Goal: Transaction & Acquisition: Purchase product/service

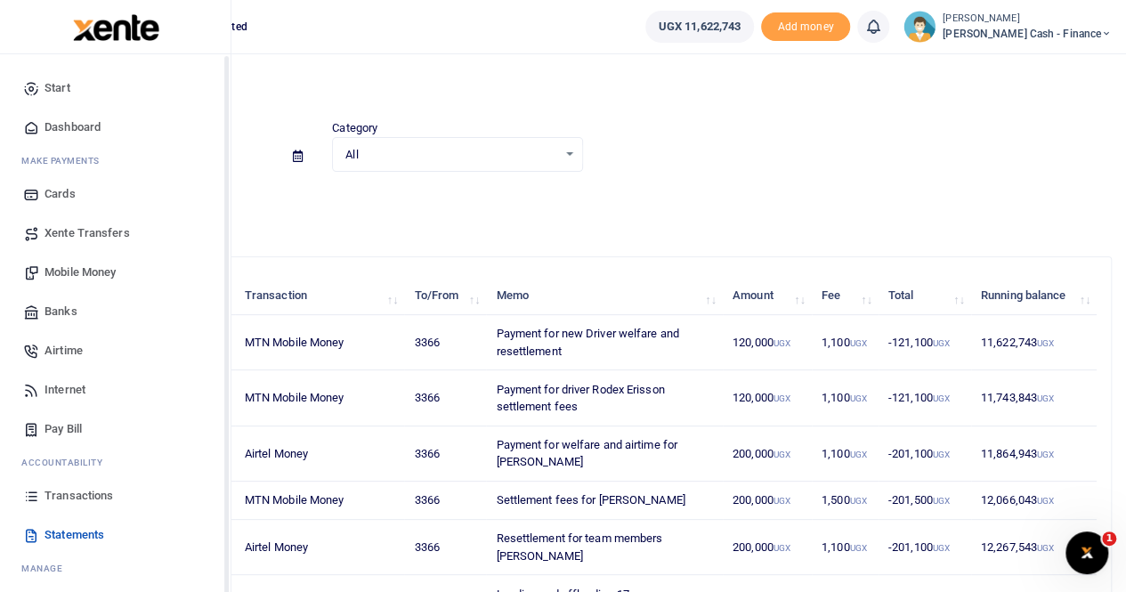
click at [89, 231] on span "Xente Transfers" at bounding box center [87, 233] width 85 height 18
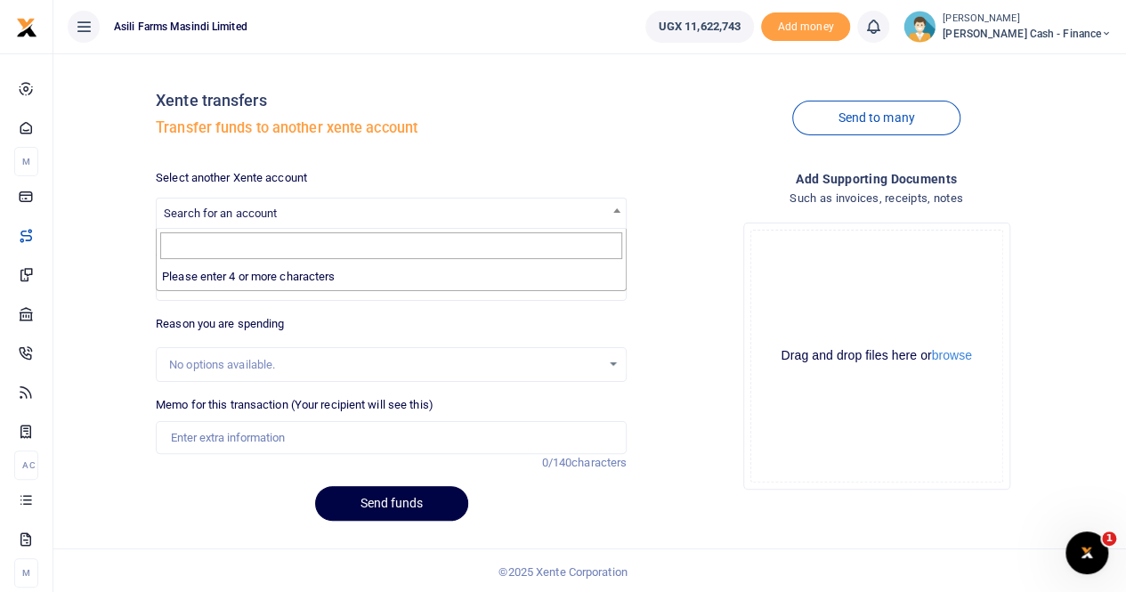
click at [233, 209] on span "Search for an account" at bounding box center [220, 213] width 113 height 13
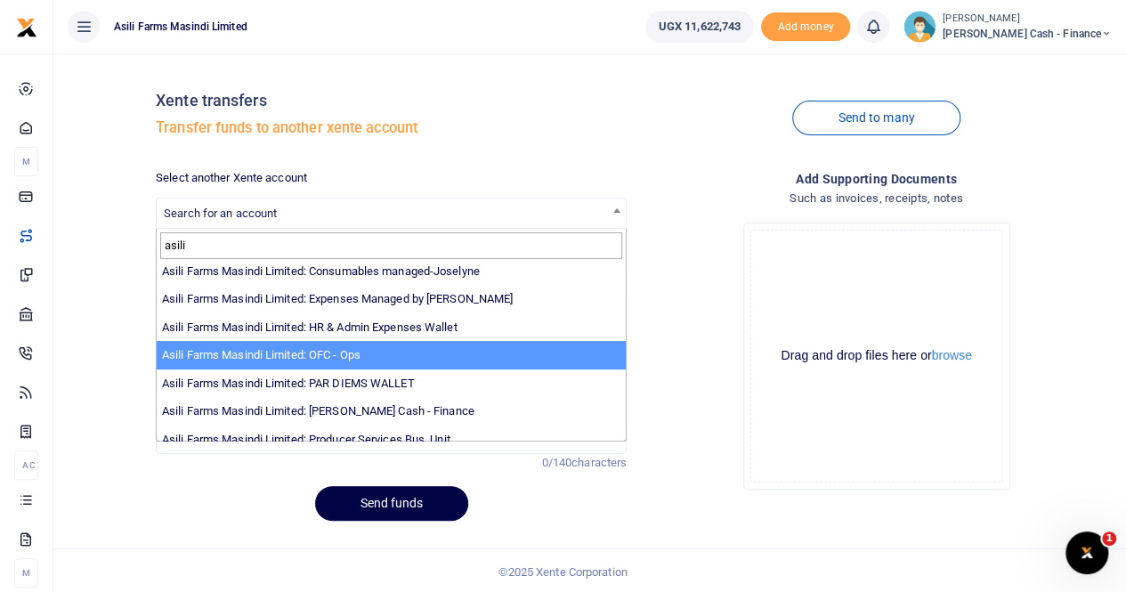
scroll to position [130, 0]
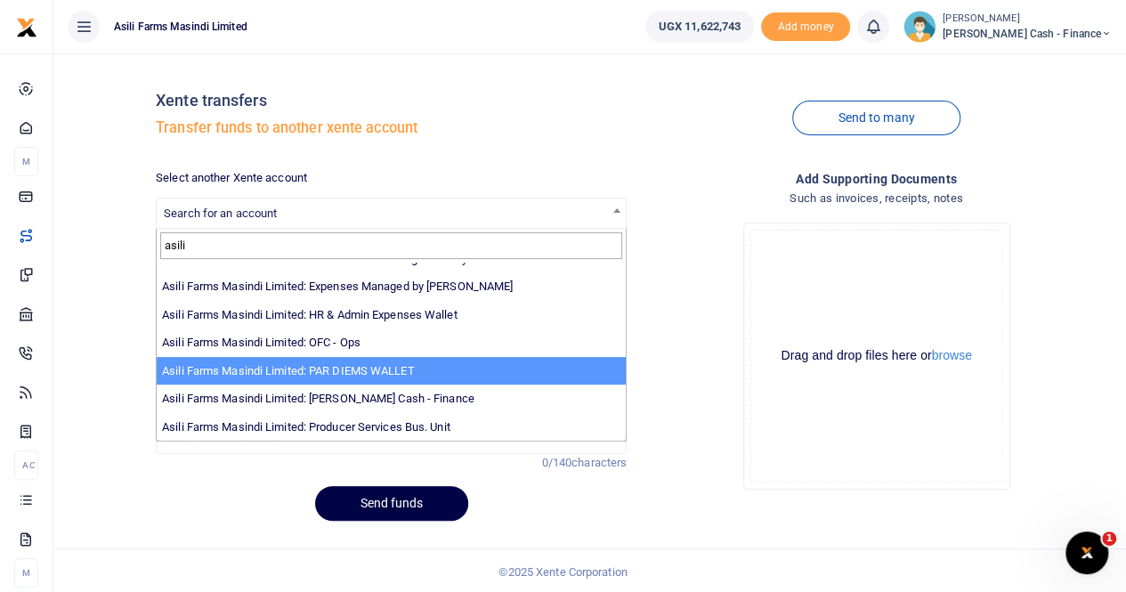
type input "asili"
select select "3369"
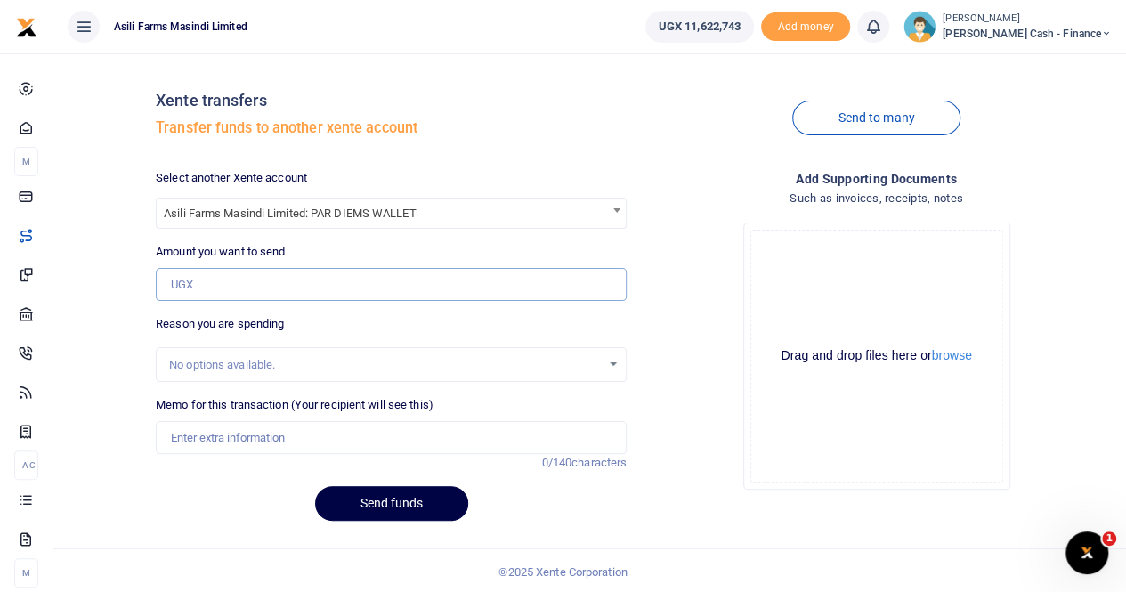
click at [224, 278] on input "Amount you want to send" at bounding box center [391, 285] width 471 height 34
type input "2,000,000"
click at [237, 435] on input "Memo for this transaction (Your recipient will see this)" at bounding box center [391, 438] width 471 height 34
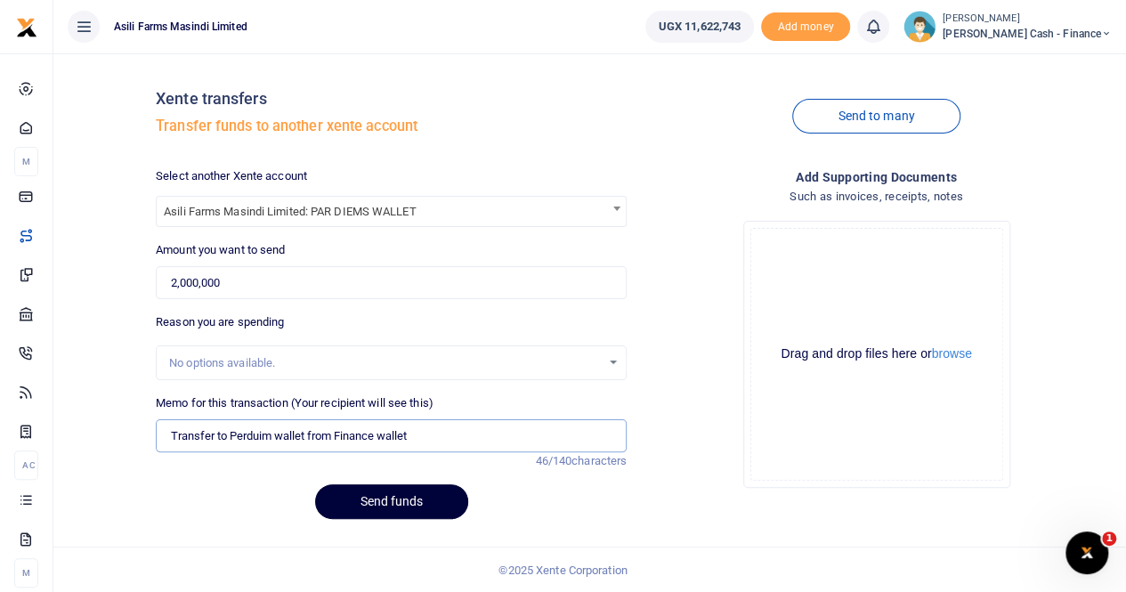
type input "Transfer to Perduim wallet from Finance wallet"
click at [398, 501] on button "Send funds" at bounding box center [391, 501] width 153 height 35
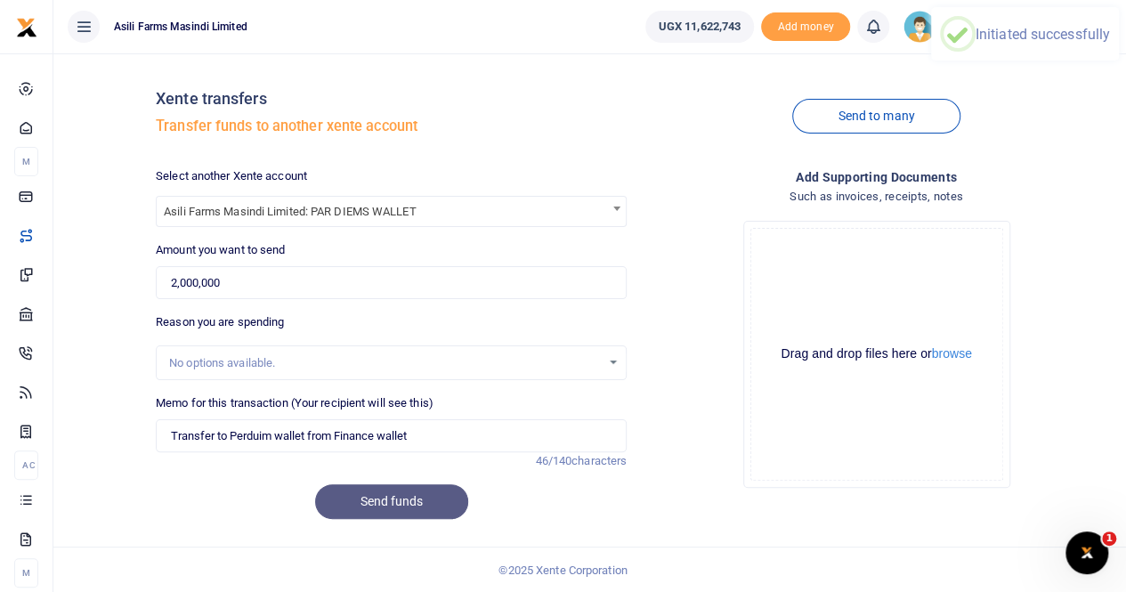
scroll to position [0, 0]
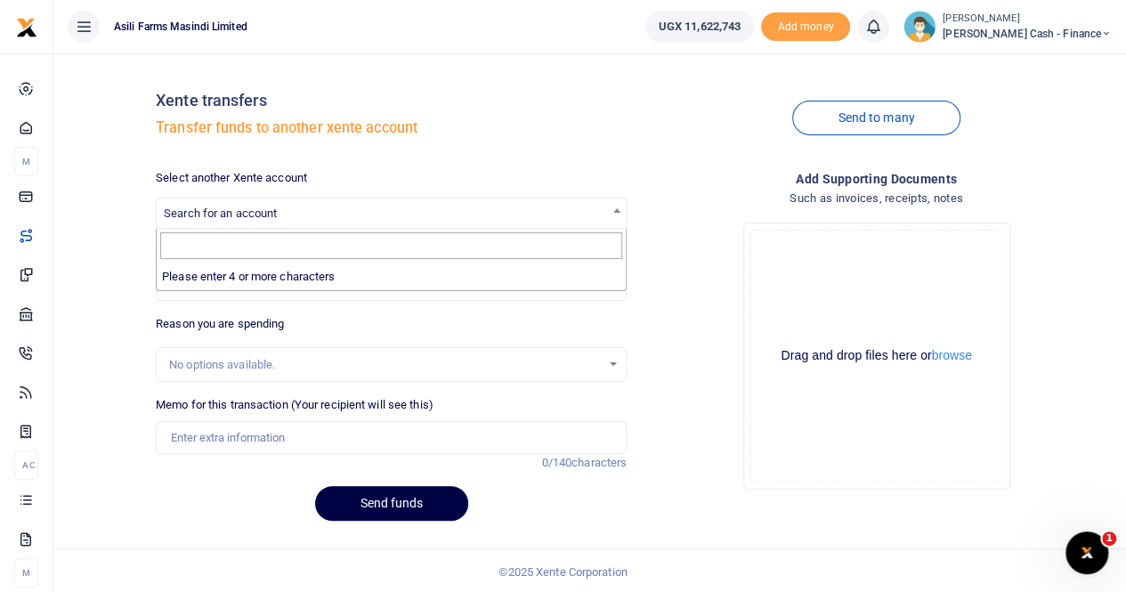
click at [220, 199] on span "Search for an account" at bounding box center [391, 213] width 469 height 28
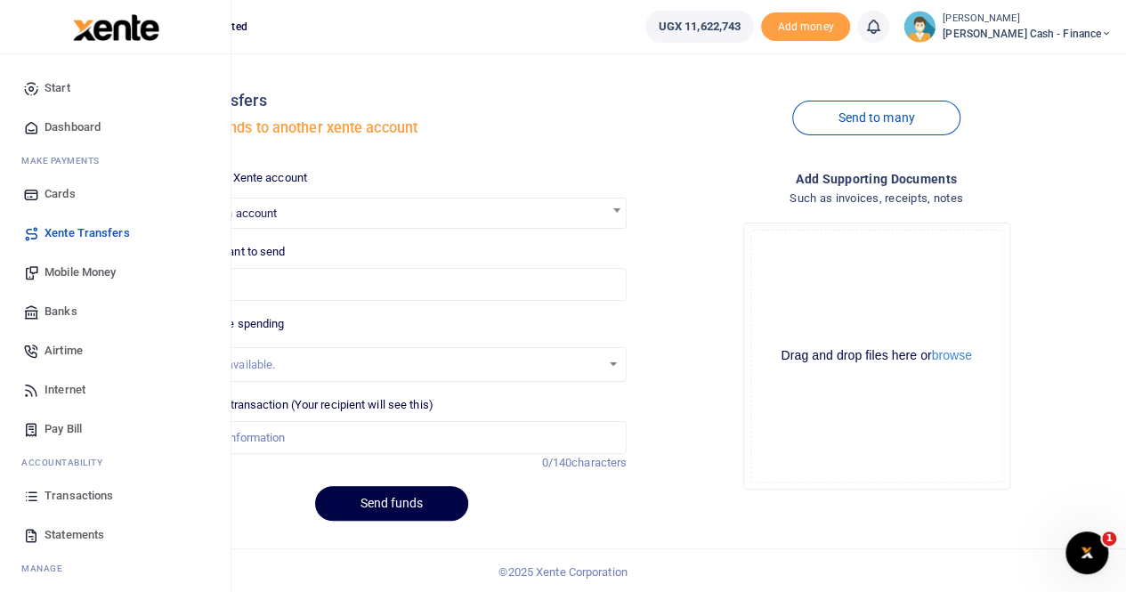
click at [82, 496] on span "Transactions" at bounding box center [79, 496] width 69 height 18
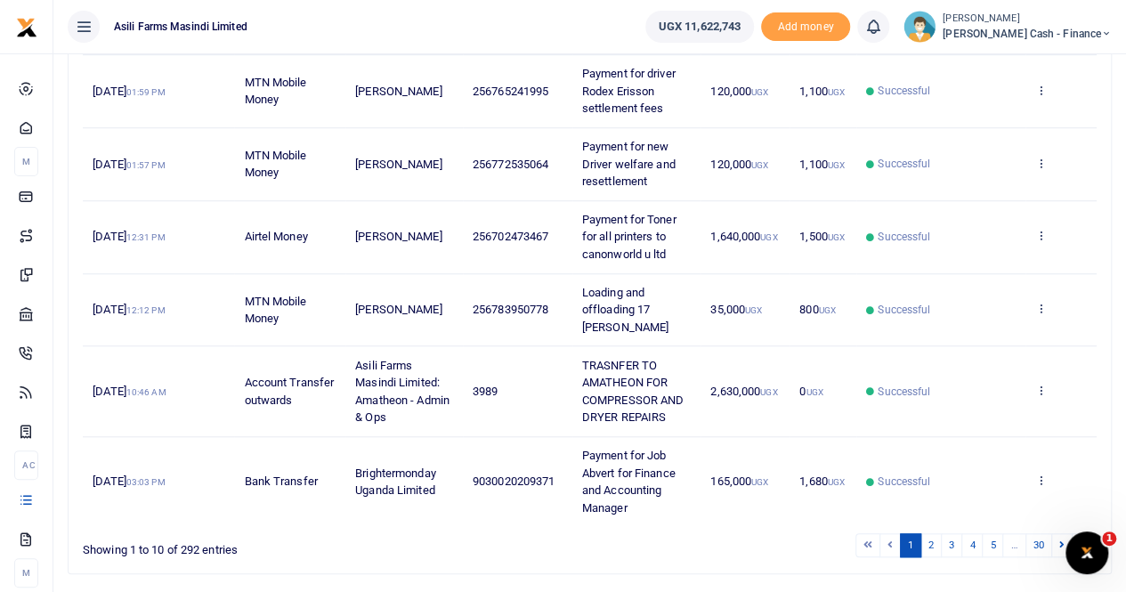
scroll to position [604, 0]
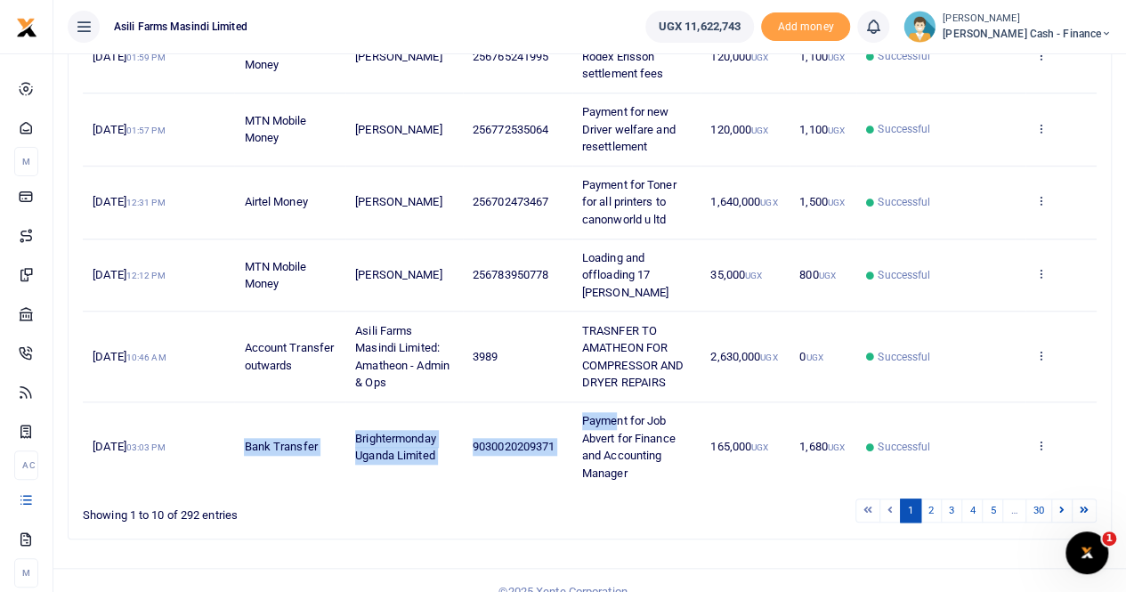
drag, startPoint x: 232, startPoint y: 392, endPoint x: 615, endPoint y: 397, distance: 383.8
click at [615, 402] on tr "18th Aug 2025 03:03 PM Bank Transfer Brightermonday Uganda Limited 903002020937…" at bounding box center [590, 446] width 1014 height 89
click at [1042, 439] on icon at bounding box center [1042, 445] width 12 height 12
click at [960, 365] on link "View details" at bounding box center [976, 377] width 141 height 25
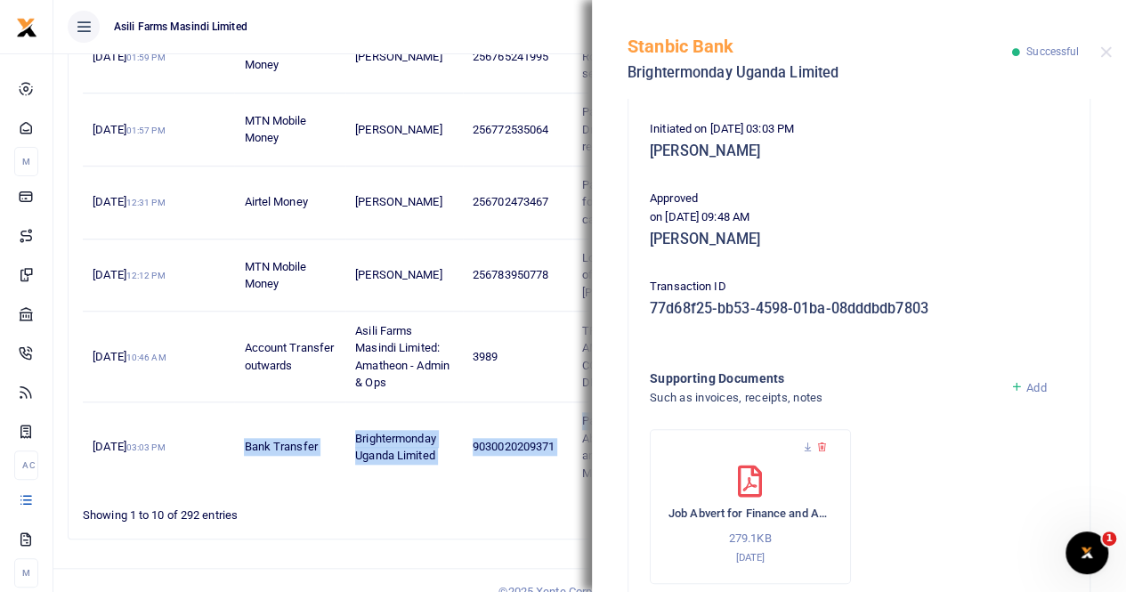
scroll to position [356, 0]
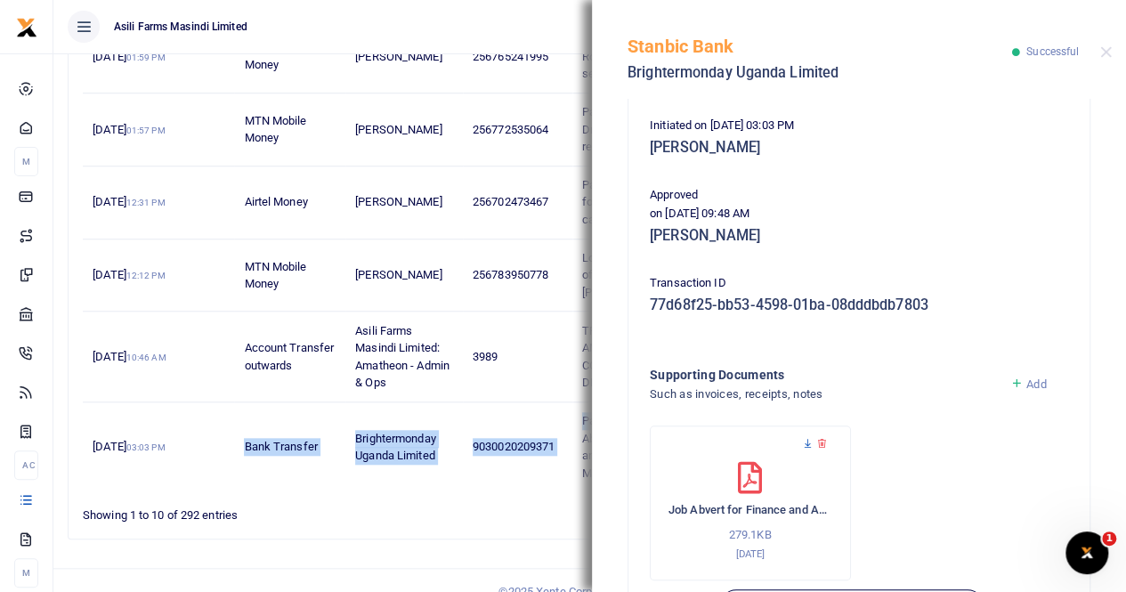
click at [809, 442] on icon at bounding box center [808, 444] width 12 height 12
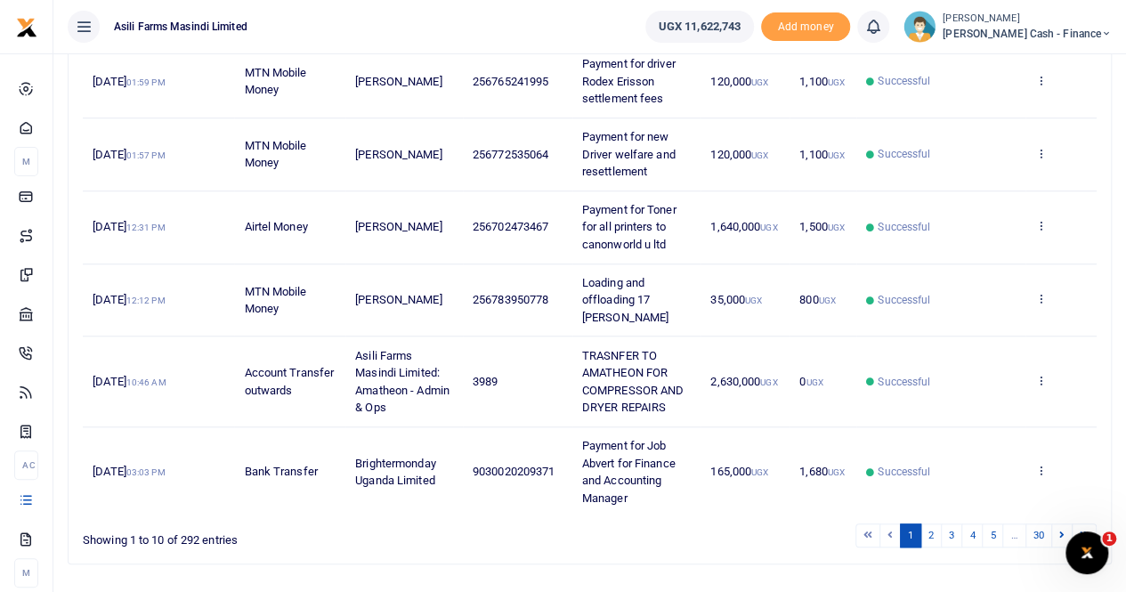
scroll to position [604, 0]
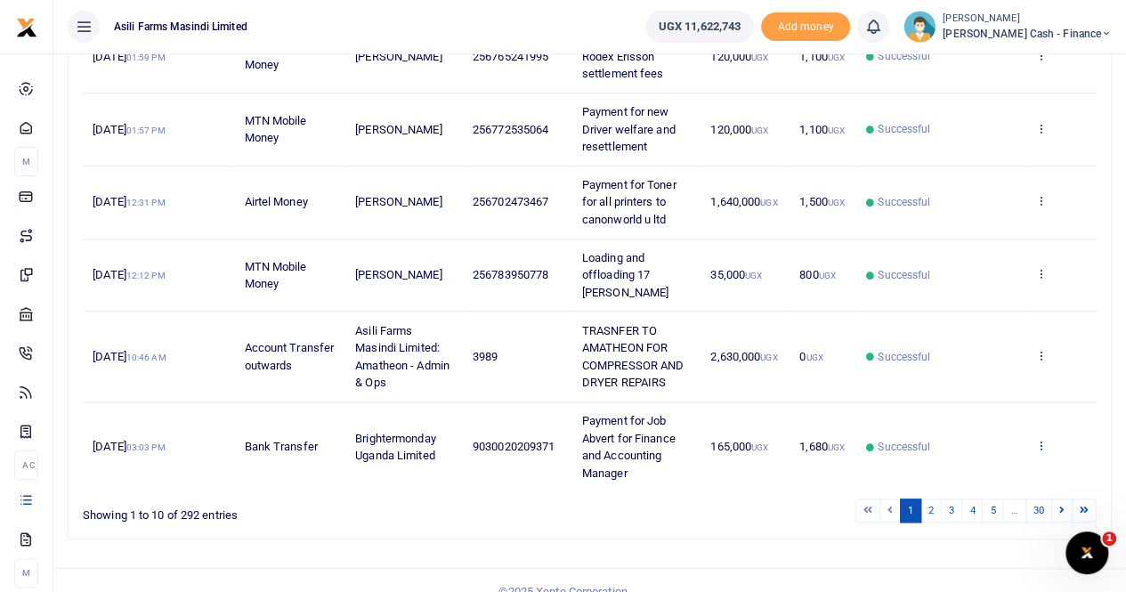
click at [1046, 439] on icon at bounding box center [1042, 445] width 12 height 12
click at [999, 365] on link "View details" at bounding box center [976, 377] width 141 height 25
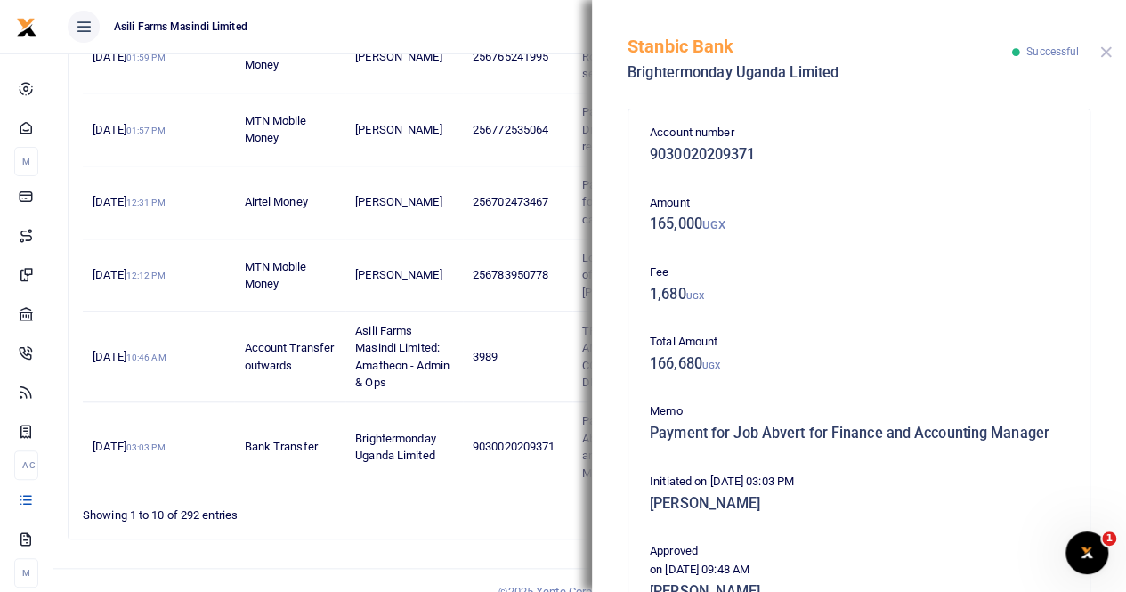
click at [1109, 51] on button "Close" at bounding box center [1107, 52] width 12 height 12
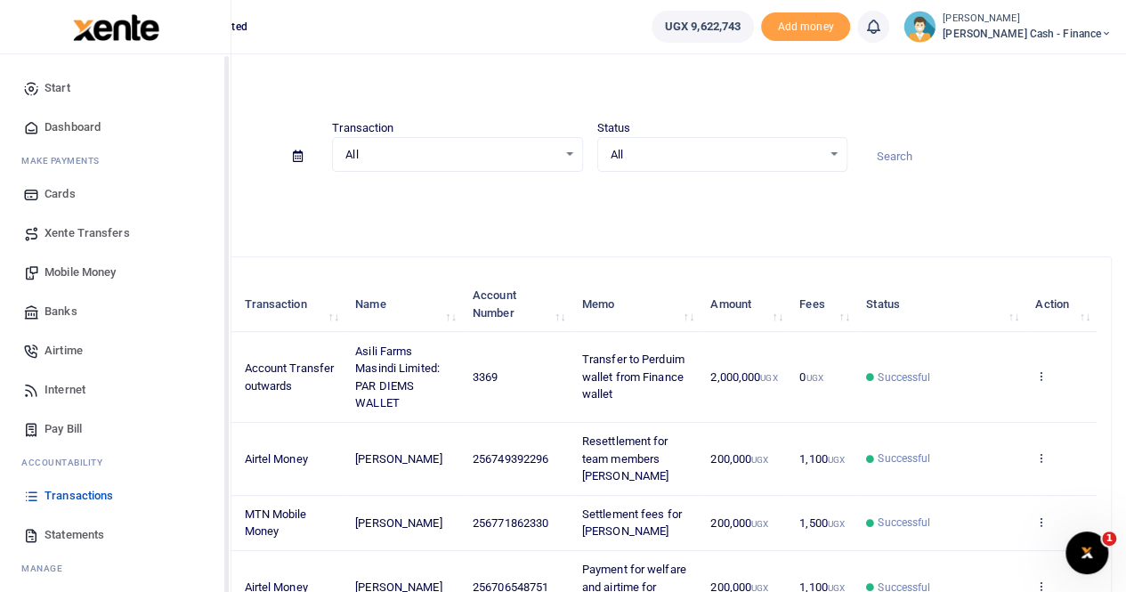
click at [82, 234] on span "Xente Transfers" at bounding box center [87, 233] width 85 height 18
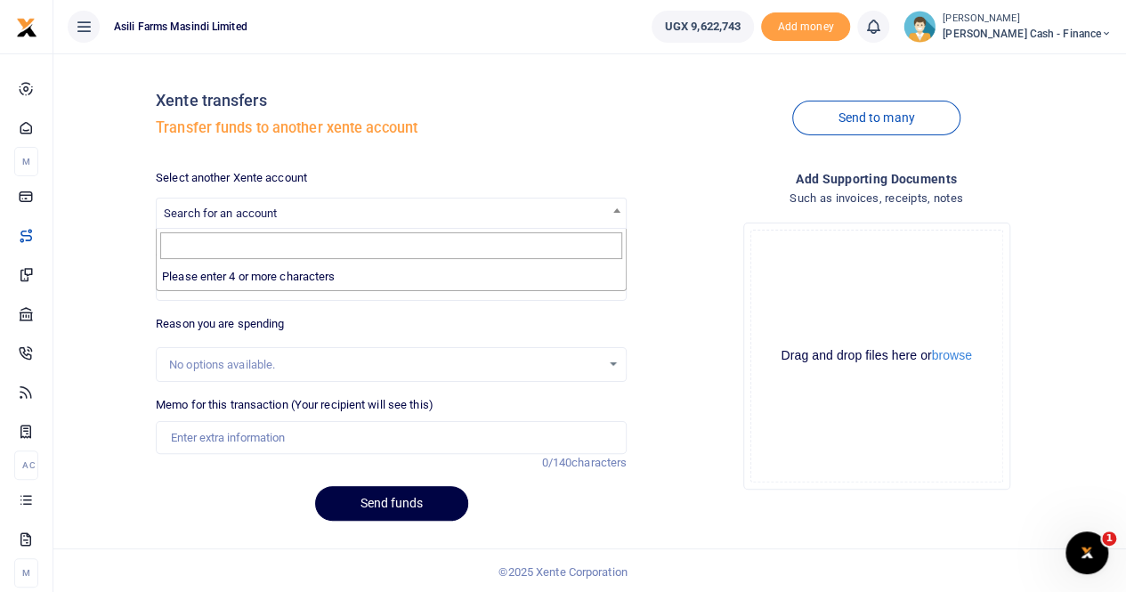
click at [228, 214] on span "Search for an account" at bounding box center [220, 213] width 113 height 13
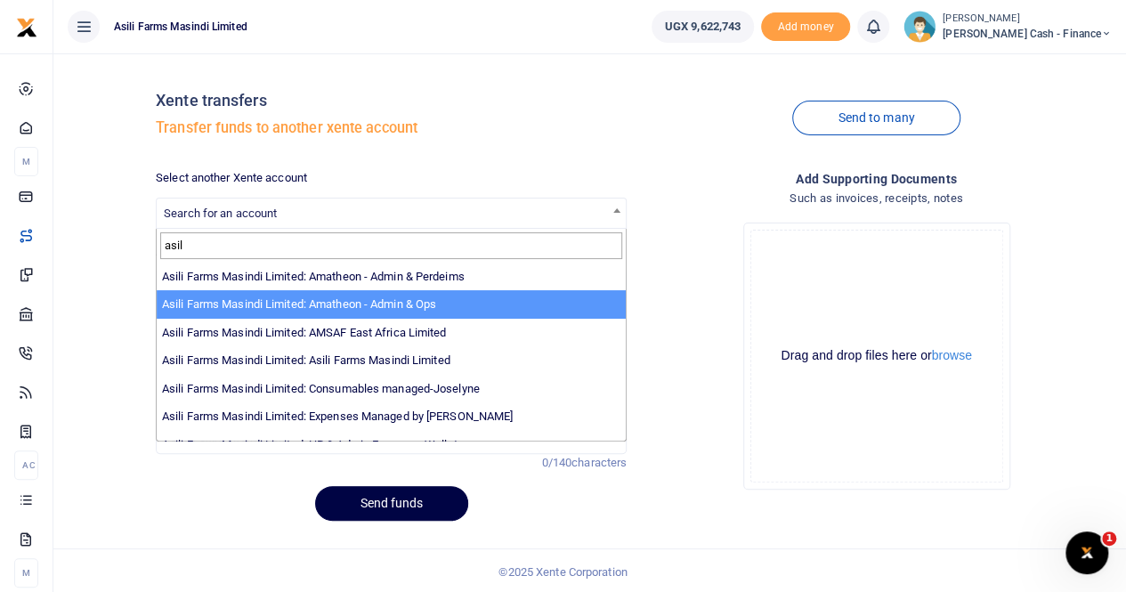
type input "asil"
select select "3989"
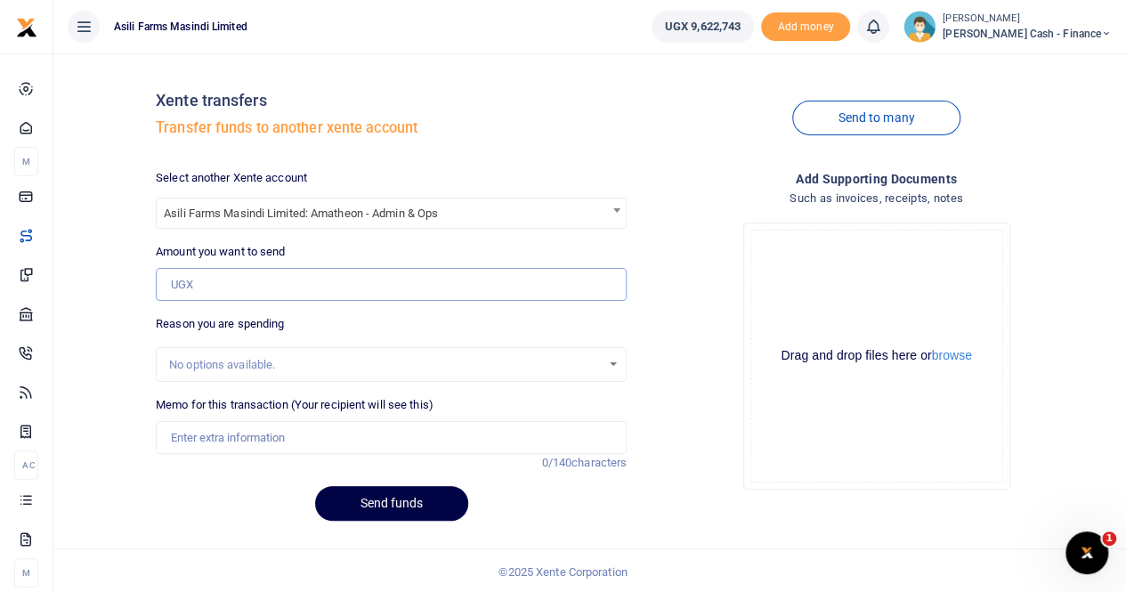
click at [207, 280] on input "Amount you want to send" at bounding box center [391, 285] width 471 height 34
type input "1,580,000"
click at [205, 439] on input "Memo for this transaction (Your recipient will see this)" at bounding box center [391, 438] width 471 height 34
click at [952, 357] on button "browse" at bounding box center [952, 355] width 40 height 13
click at [949, 359] on button "browse" at bounding box center [952, 355] width 40 height 13
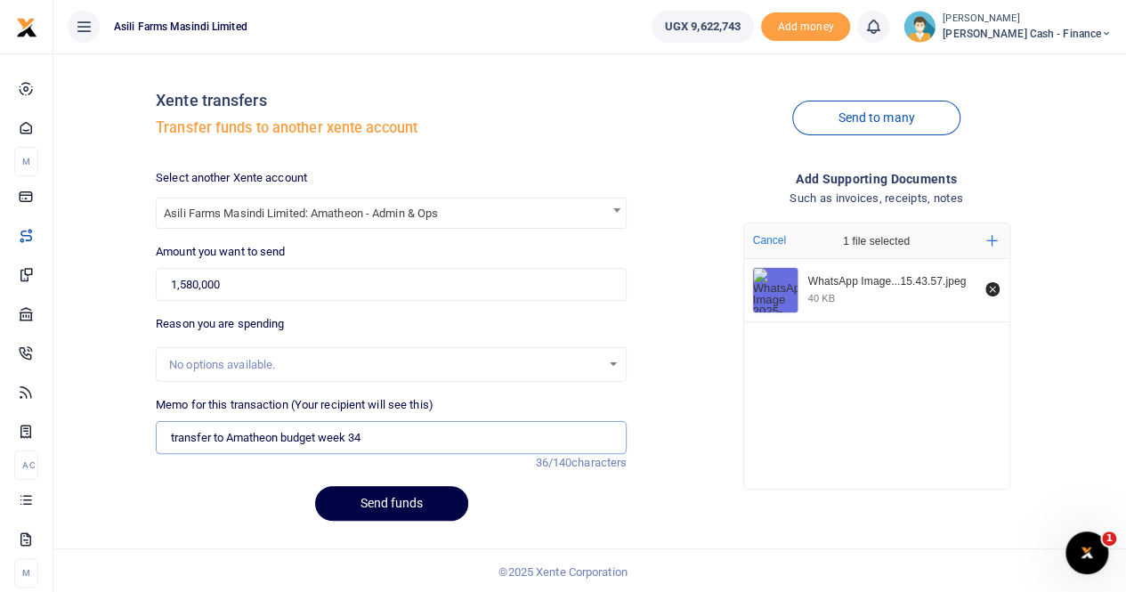
click at [174, 438] on input "transfer to Amatheon budget week 34" at bounding box center [391, 438] width 471 height 34
type input "Transfer to Amatheon budget week 34"
drag, startPoint x: 383, startPoint y: 502, endPoint x: 402, endPoint y: 501, distance: 19.6
click at [384, 501] on button "Send funds" at bounding box center [391, 503] width 153 height 35
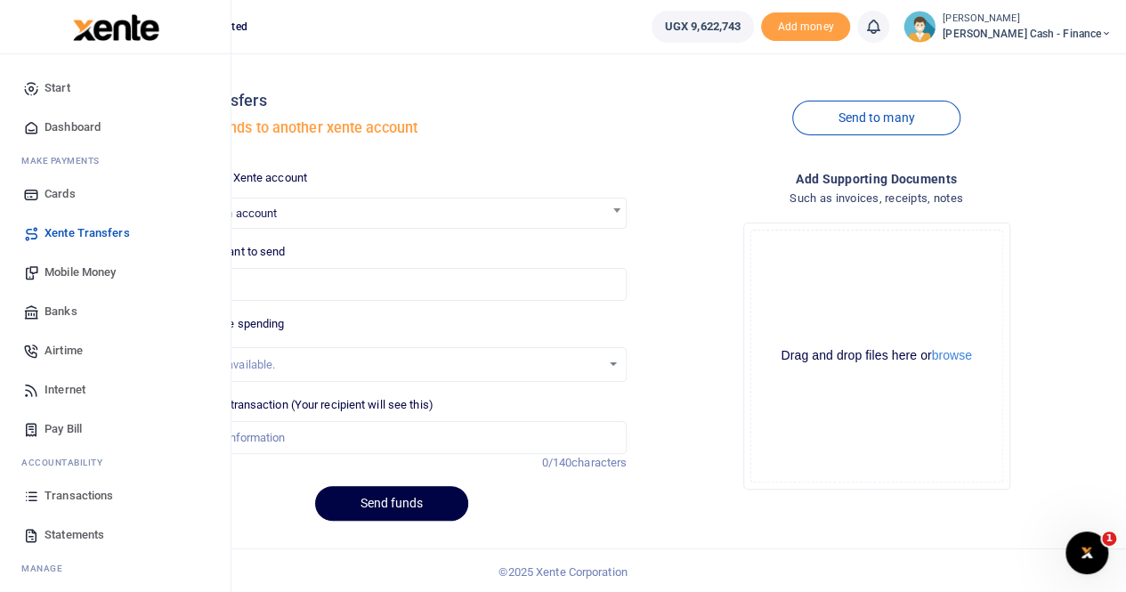
click at [82, 269] on span "Mobile Money" at bounding box center [80, 273] width 71 height 18
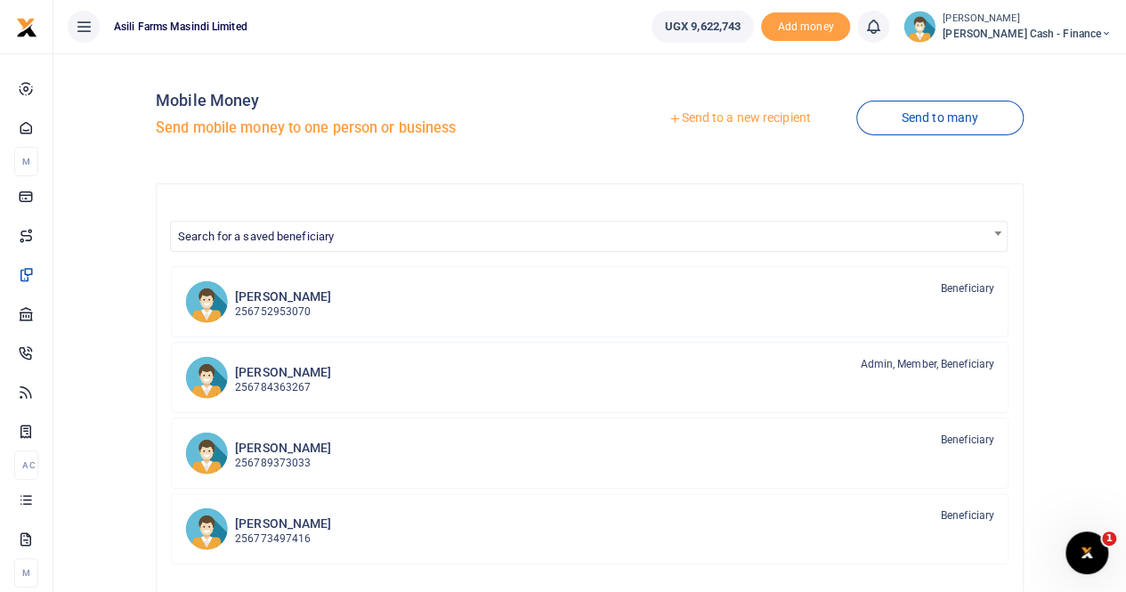
click at [706, 117] on link "Send to a new recipient" at bounding box center [739, 118] width 232 height 32
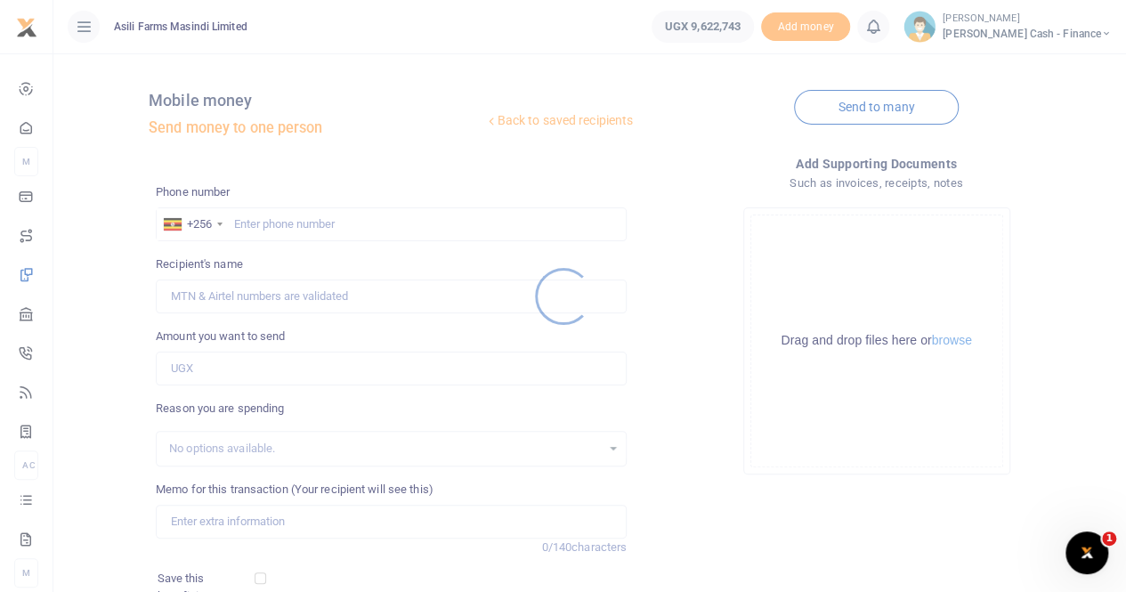
click at [246, 225] on div at bounding box center [563, 296] width 1126 height 592
click at [246, 216] on div at bounding box center [563, 296] width 1126 height 592
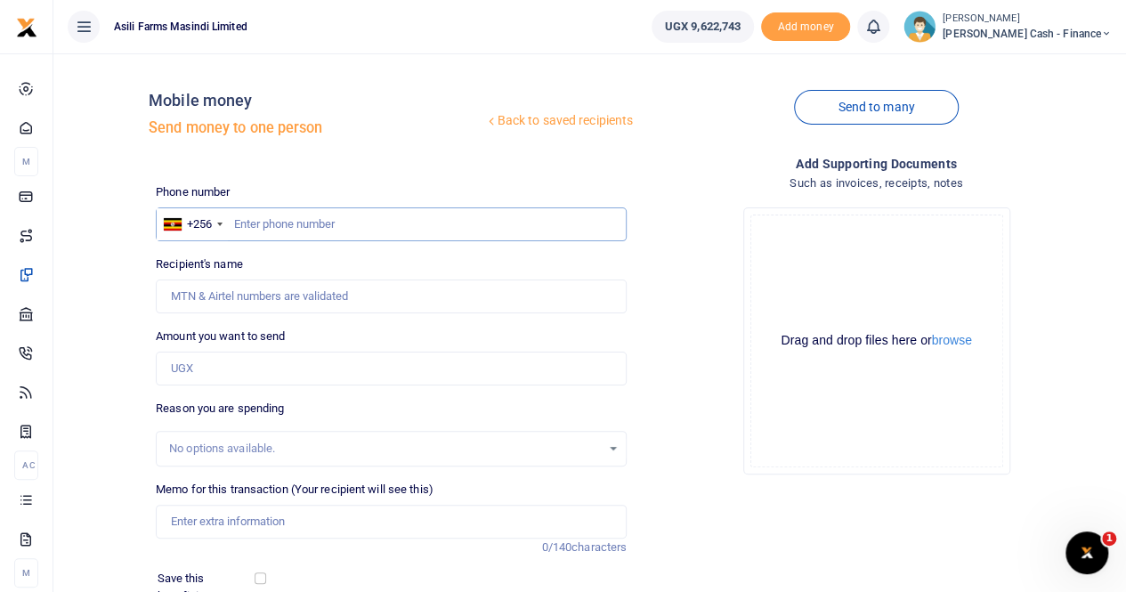
click at [240, 223] on input "text" at bounding box center [391, 224] width 471 height 34
paste input "766 101562"
click at [232, 223] on input "766 101562" at bounding box center [391, 224] width 471 height 34
click at [296, 300] on input "Recipient's name" at bounding box center [391, 297] width 471 height 34
click at [329, 291] on input "Recipient's name" at bounding box center [391, 297] width 471 height 34
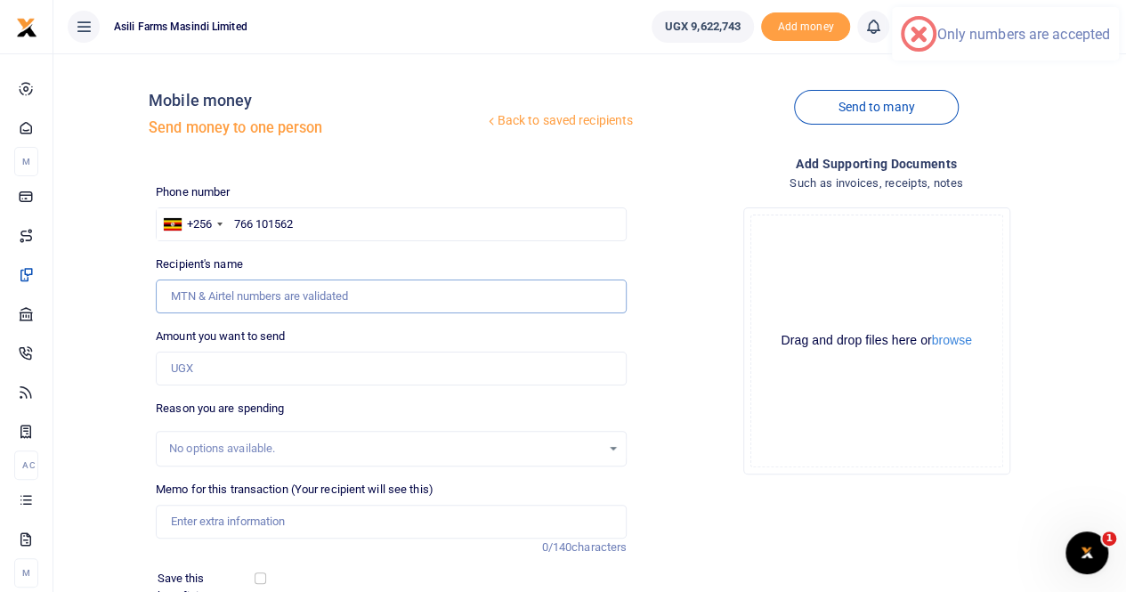
click at [388, 296] on input "Recipient's name" at bounding box center [391, 297] width 471 height 34
click at [257, 223] on input "766 101562" at bounding box center [391, 224] width 471 height 34
type input "766101562"
click at [272, 300] on input "Recipient's name" at bounding box center [391, 297] width 471 height 34
type input "Hassan Mukasa"
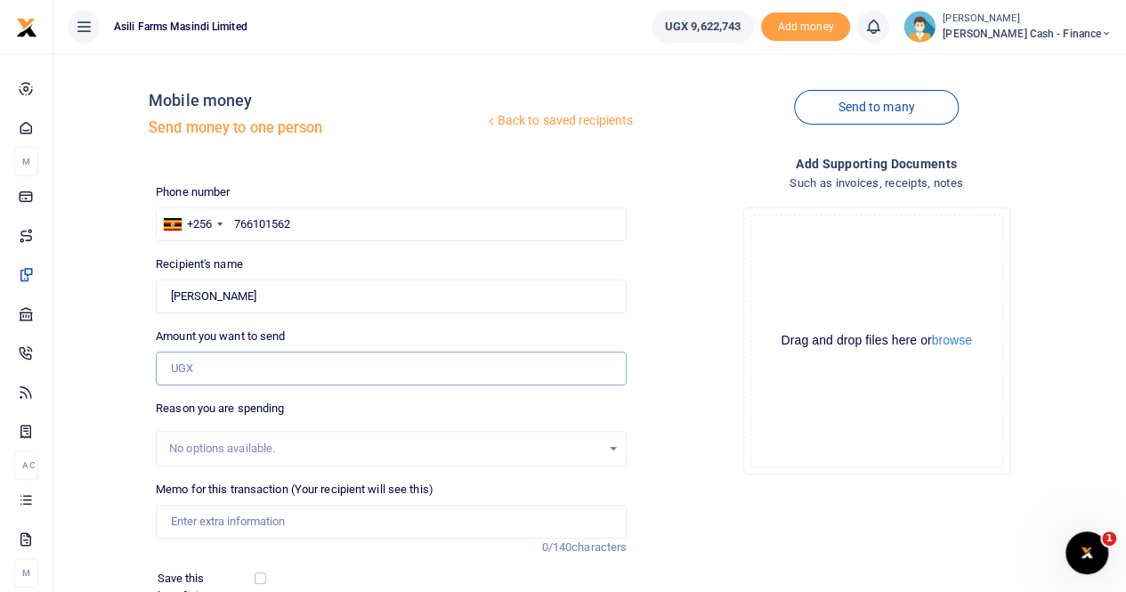
click at [262, 371] on input "Amount you want to send" at bounding box center [391, 369] width 471 height 34
type input "104,000"
click at [237, 528] on input "Memo for this transaction (Your recipient will see this)" at bounding box center [391, 522] width 471 height 34
click at [245, 519] on input "Memo for this transaction (Your recipient will see this)" at bounding box center [391, 522] width 471 height 34
type input "Refund for Hassans fuel"
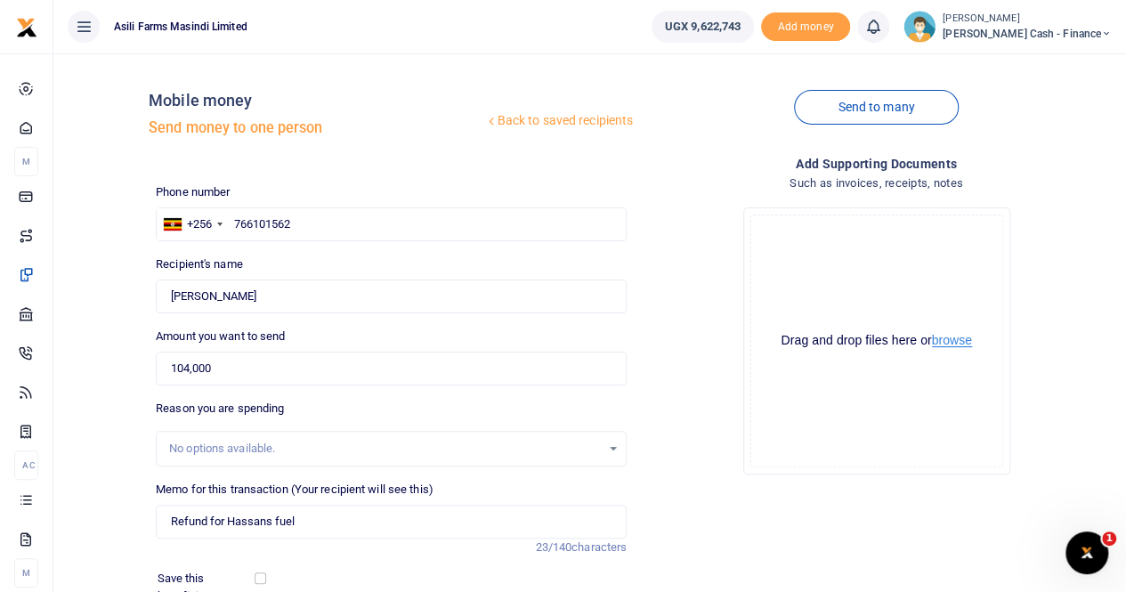
click at [947, 337] on button "browse" at bounding box center [952, 340] width 40 height 13
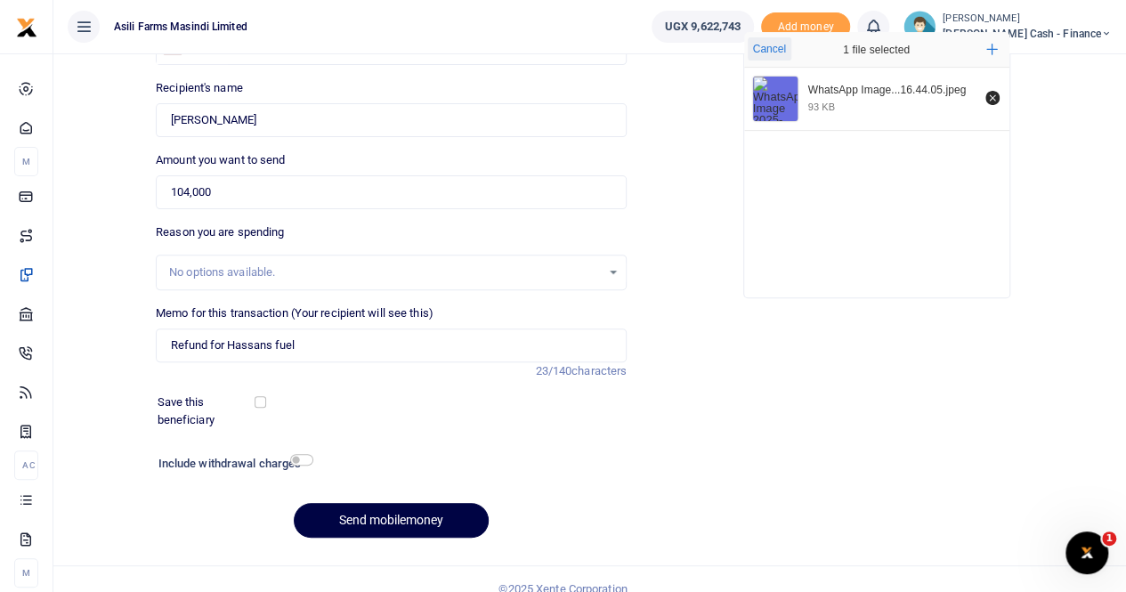
scroll to position [194, 0]
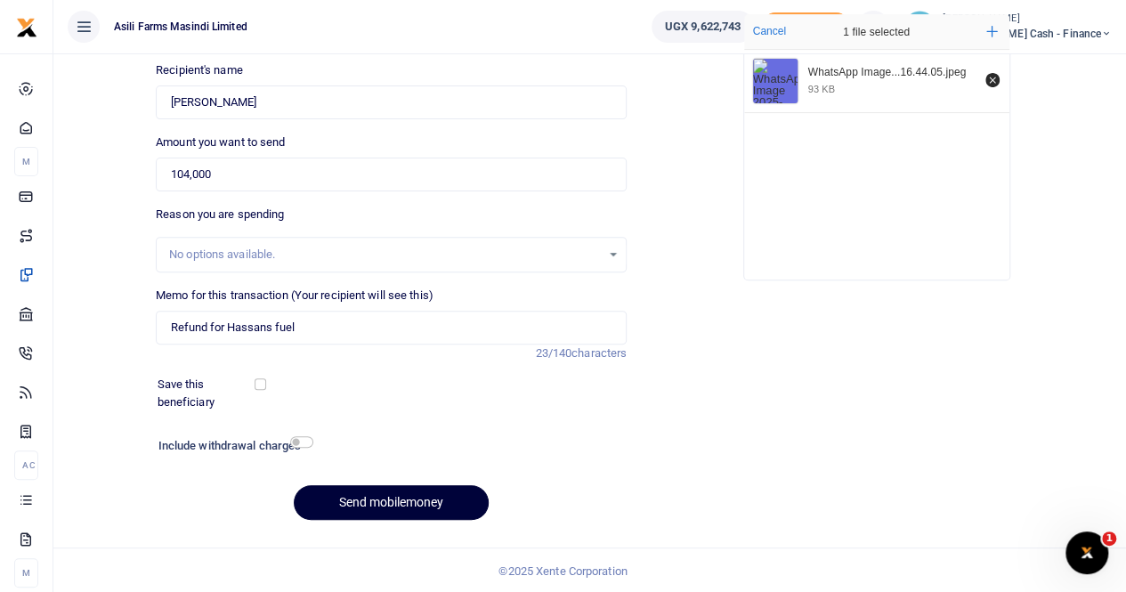
click at [385, 496] on button "Send mobilemoney" at bounding box center [391, 502] width 195 height 35
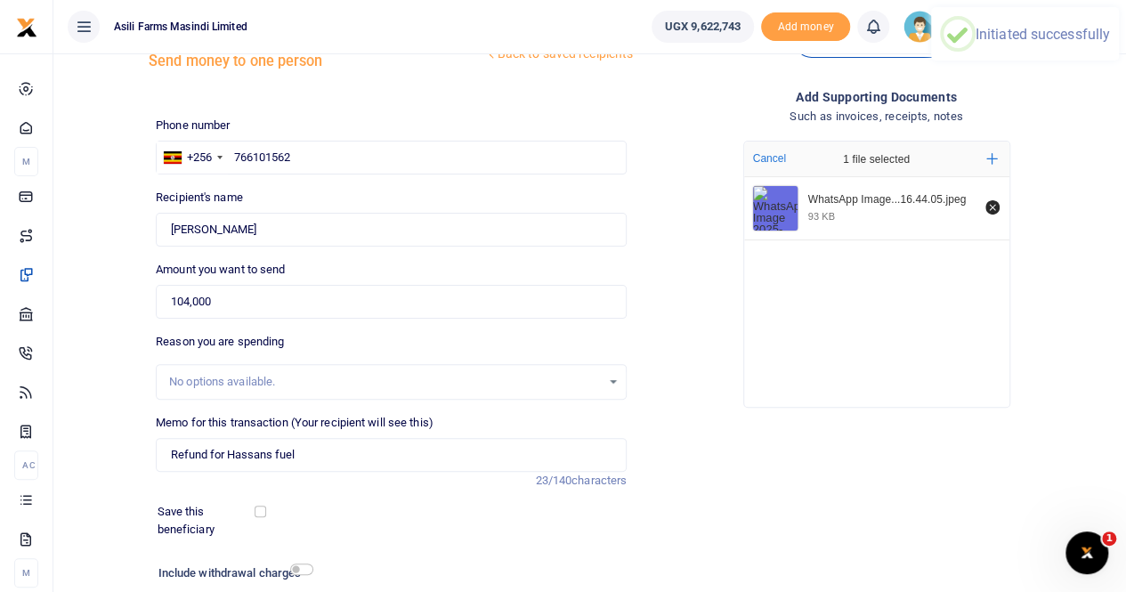
scroll to position [0, 0]
